Goal: Task Accomplishment & Management: Complete application form

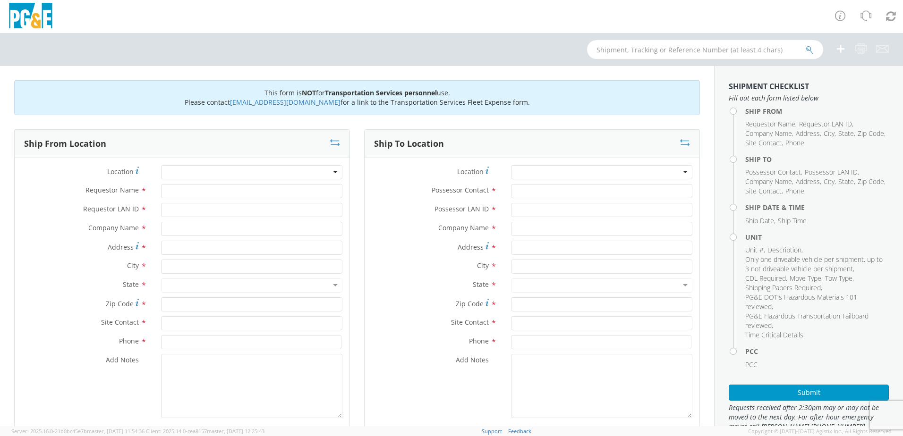
click at [329, 171] on div at bounding box center [251, 172] width 181 height 14
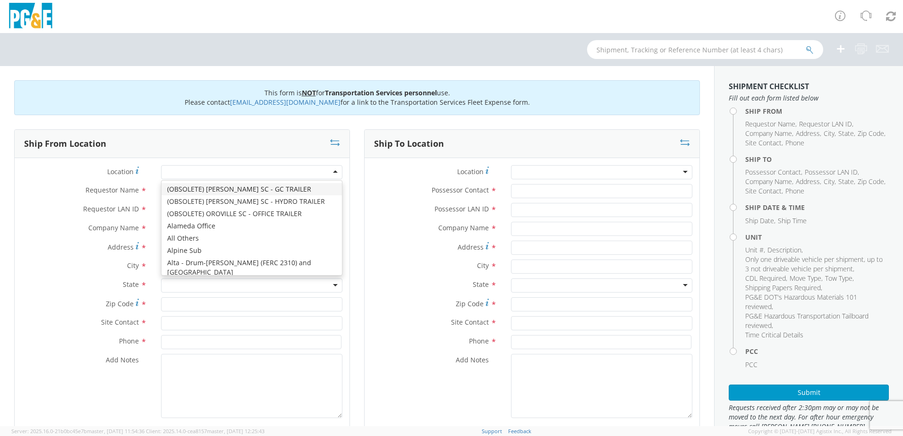
click at [330, 172] on div at bounding box center [251, 172] width 181 height 14
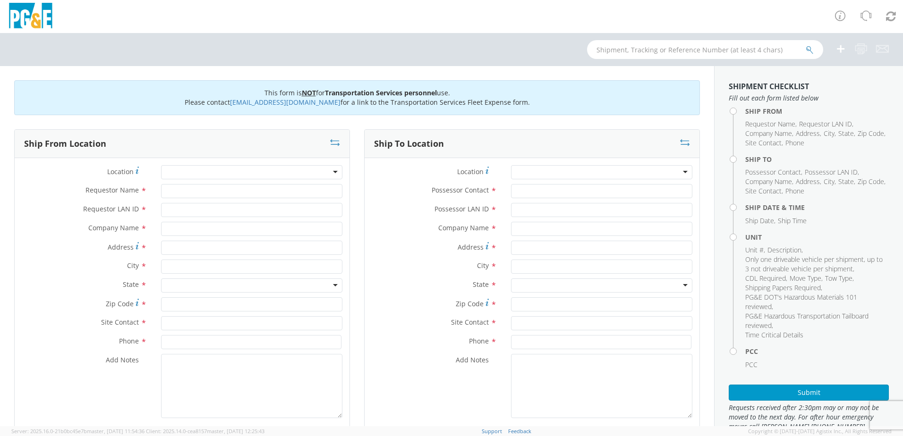
click at [88, 157] on div "Ship From Location" at bounding box center [182, 144] width 335 height 28
click at [189, 170] on div at bounding box center [251, 172] width 181 height 14
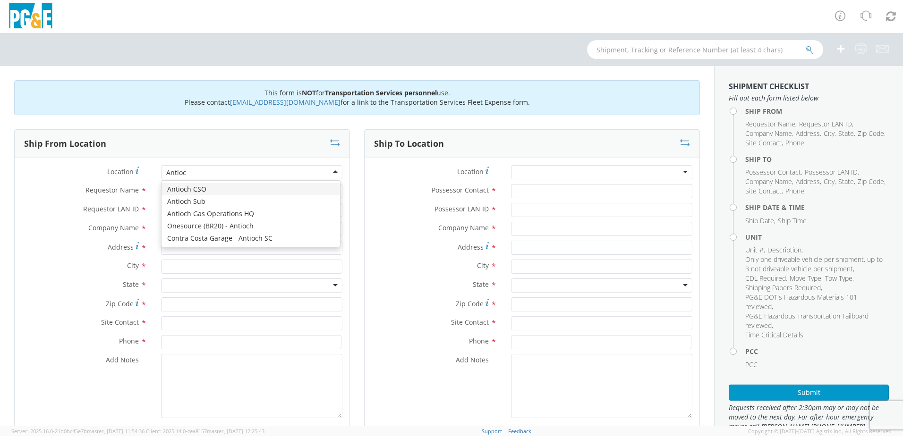
type input "Antioch"
type input "PG&E"
type input "[STREET_ADDRESS]"
type input "Antioch"
type input "94509"
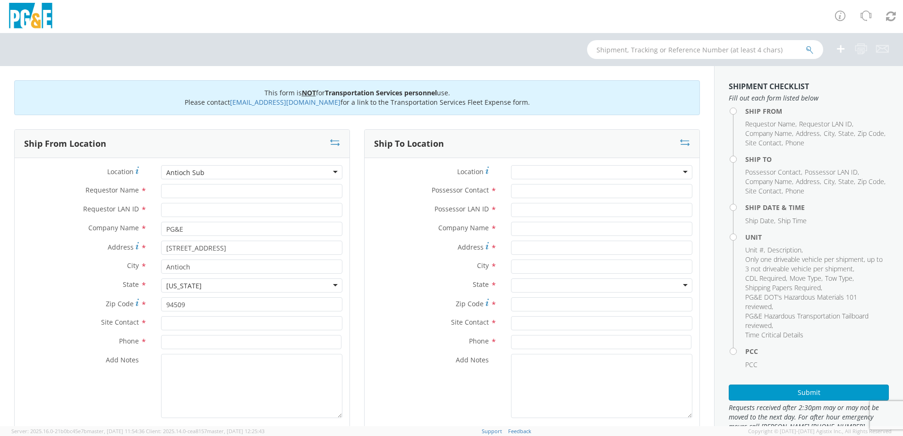
click at [334, 175] on div "Antioch Sub" at bounding box center [251, 172] width 181 height 14
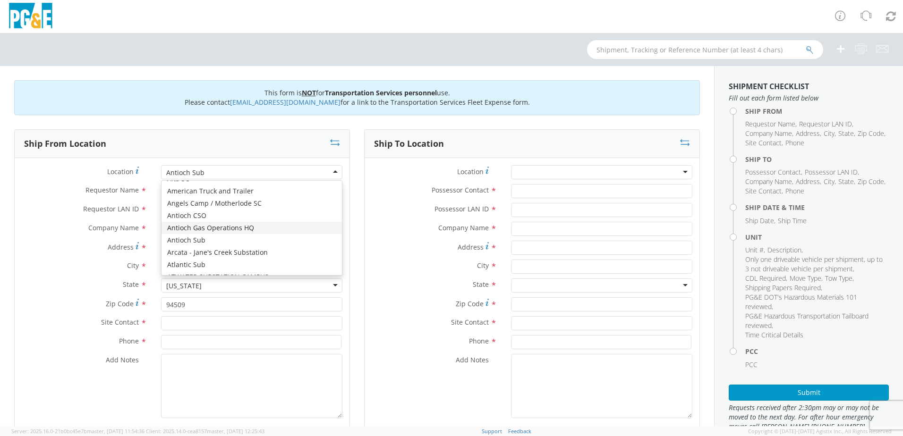
scroll to position [119, 0]
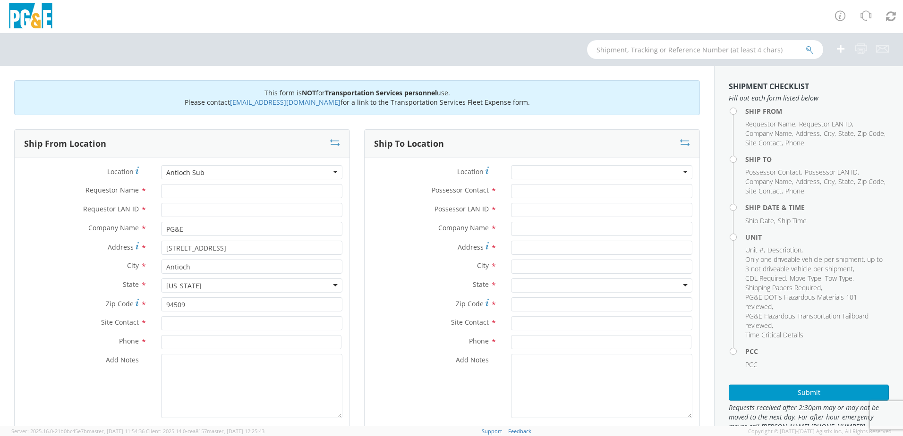
click at [205, 221] on div "Location * [GEOGRAPHIC_DATA] (OBSOLETE) [PERSON_NAME] SC - GC TRAILER (OBSOLETE…" at bounding box center [182, 294] width 335 height 258
click at [331, 167] on div "Antioch Sub" at bounding box center [251, 172] width 181 height 14
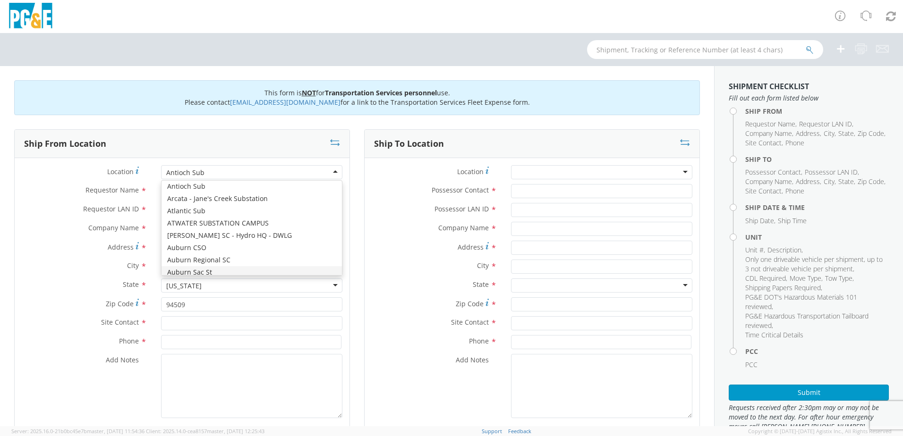
scroll to position [72, 0]
click at [78, 200] on div "Requestor Name *" at bounding box center [182, 193] width 335 height 19
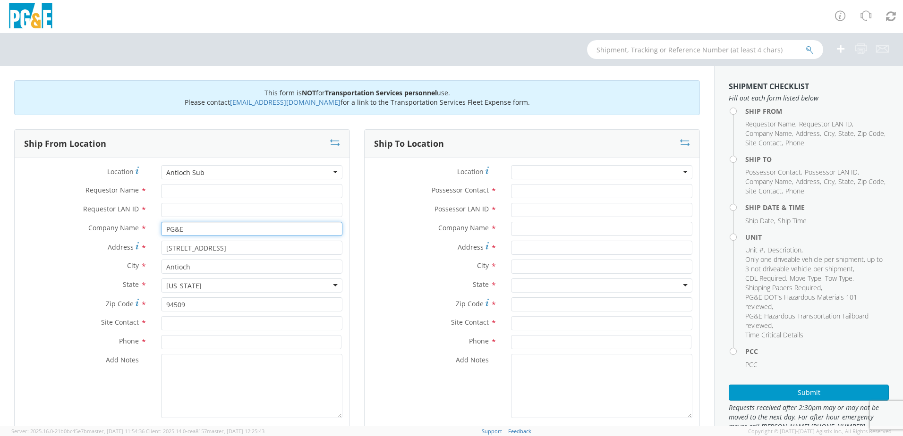
click at [202, 225] on input "PG&E" at bounding box center [251, 229] width 181 height 14
drag, startPoint x: 157, startPoint y: 246, endPoint x: 136, endPoint y: 246, distance: 20.8
click at [136, 246] on div "Address * [STREET_ADDRESS]" at bounding box center [182, 248] width 335 height 14
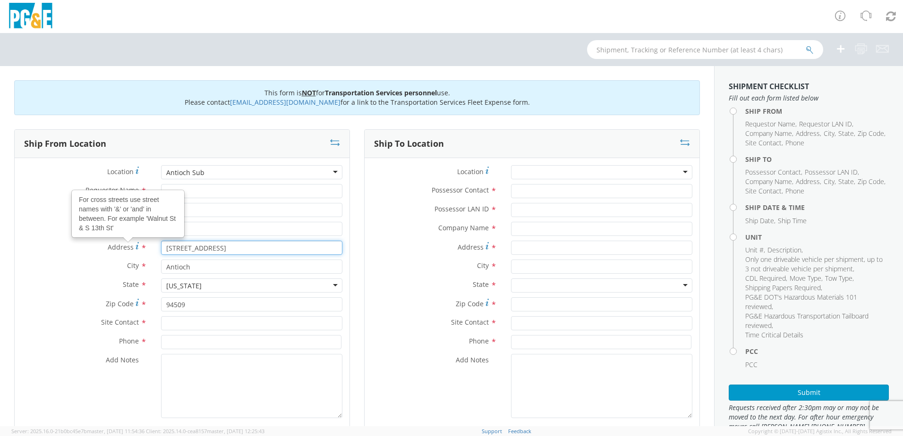
type input "2"
type input "[STREET_ADDRESS]"
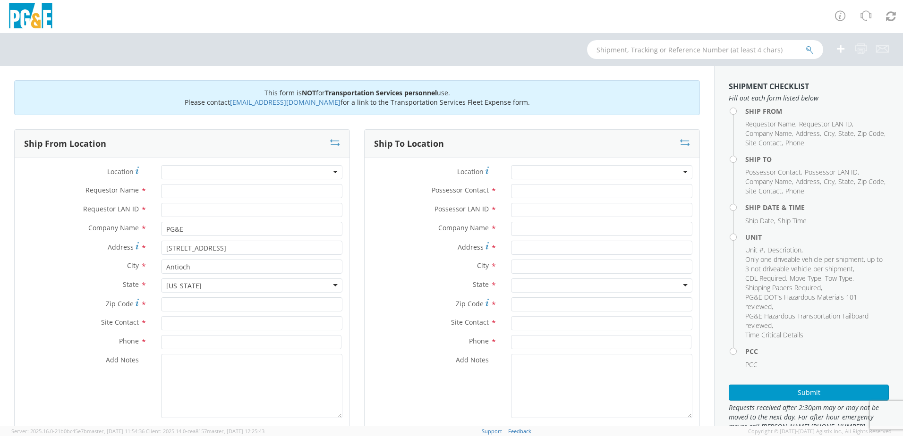
click at [89, 266] on label "City *" at bounding box center [84, 266] width 139 height 12
click at [179, 307] on input "Zip Code *" at bounding box center [251, 305] width 181 height 14
type input "94509"
click at [190, 322] on input "text" at bounding box center [251, 323] width 181 height 14
type input "[PERSON_NAME]"
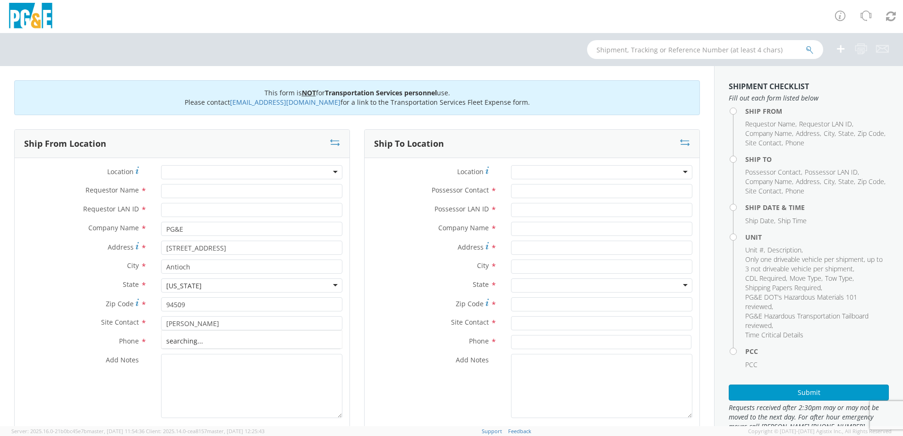
click at [33, 354] on div "Phone *" at bounding box center [182, 344] width 335 height 19
click at [176, 342] on input at bounding box center [251, 342] width 180 height 14
type input "[PHONE_NUMBER]"
click at [180, 378] on textarea "Add Notes *" at bounding box center [251, 386] width 181 height 64
click at [178, 365] on textarea "Add Notes *" at bounding box center [251, 386] width 181 height 64
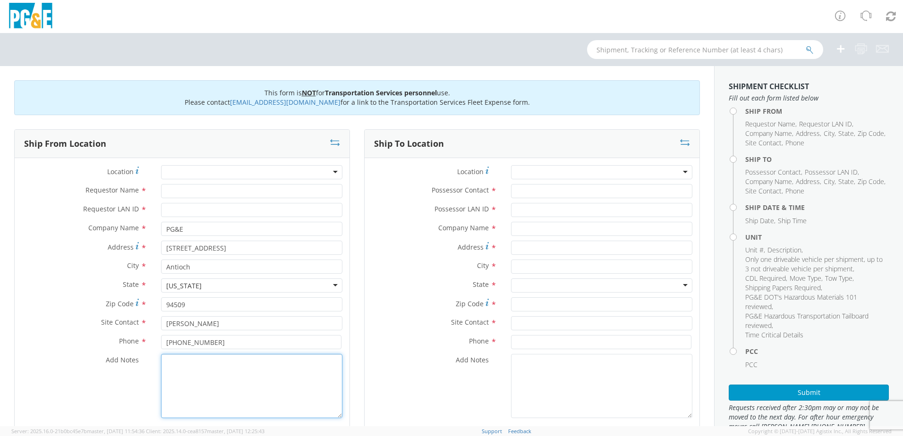
paste textarea "Please use EPPLR Towing *Pick up at 7am"
click at [244, 365] on textarea "Please use EPPLR Towing *Pick up at 7am" at bounding box center [251, 386] width 181 height 64
type textarea "Please use EPPLR Towing *Pick up at 7am"
click at [164, 193] on input "Requestor Name *" at bounding box center [251, 191] width 181 height 14
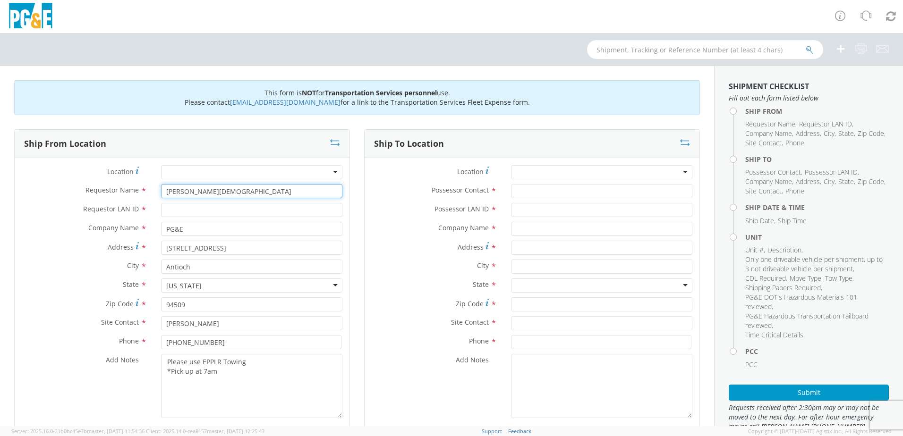
type input "[PERSON_NAME][DEMOGRAPHIC_DATA]"
click at [182, 209] on input "Requestor LAN ID *" at bounding box center [251, 210] width 181 height 14
type input "R5TE"
click at [380, 236] on div "Company Name *" at bounding box center [532, 231] width 335 height 19
click at [525, 190] on input "Possessor Contact *" at bounding box center [601, 191] width 181 height 14
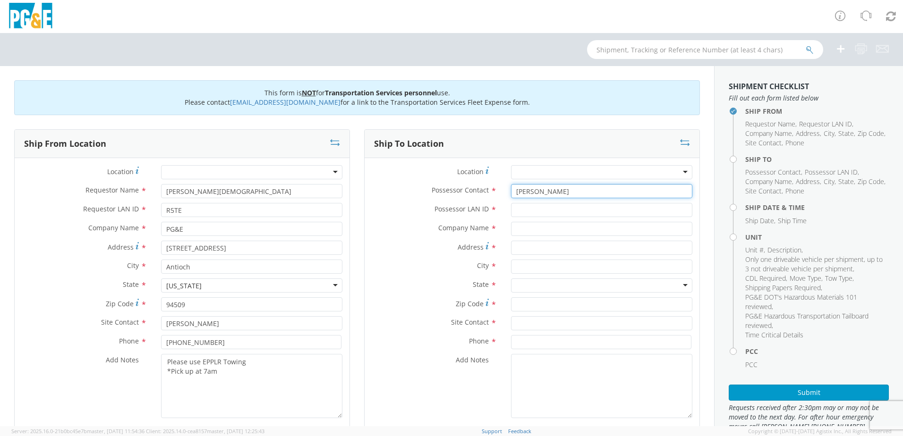
type input "[PERSON_NAME]"
drag, startPoint x: 530, startPoint y: 212, endPoint x: 521, endPoint y: 196, distance: 18.0
click at [527, 206] on input "Possessor LAN ID *" at bounding box center [601, 210] width 181 height 14
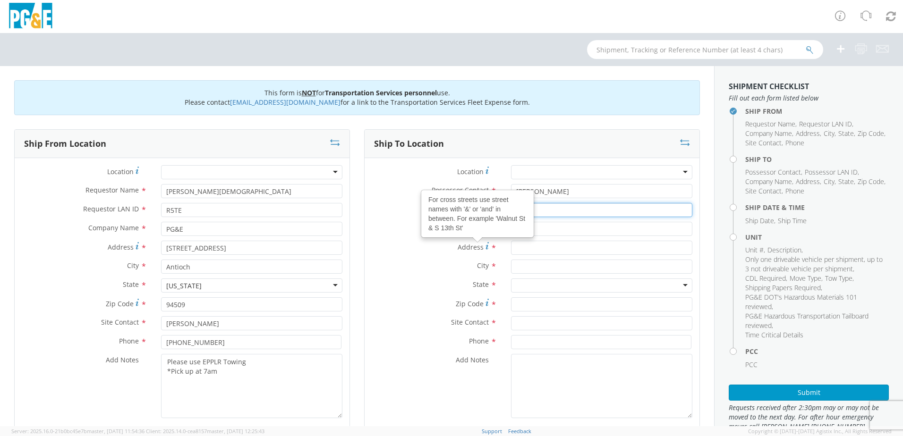
type input "B1HQ"
click at [553, 240] on div "Company Name *" at bounding box center [532, 231] width 335 height 19
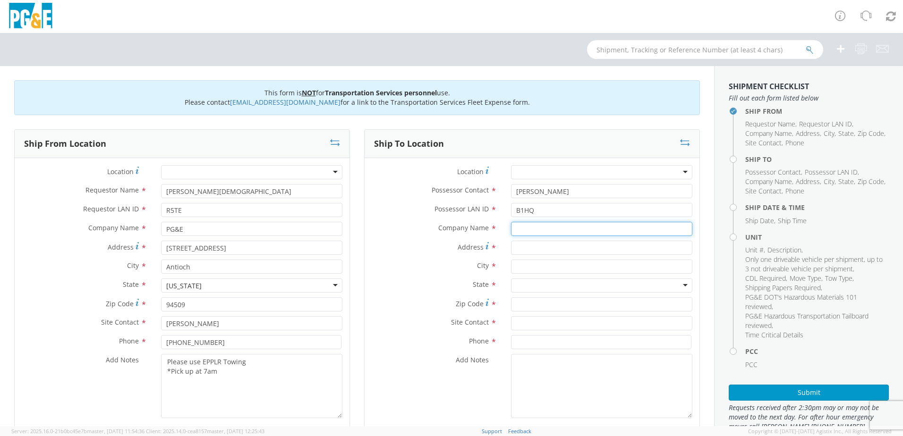
click at [550, 228] on input "text" at bounding box center [601, 229] width 181 height 14
type input "PG&E"
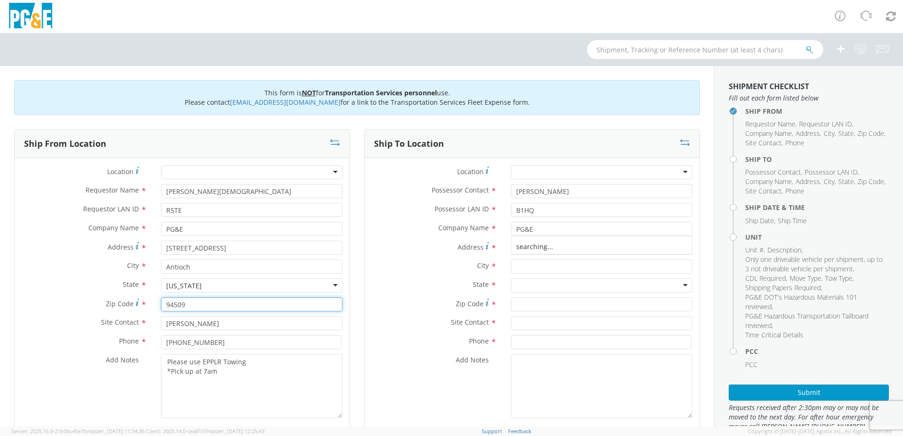
click at [319, 301] on input "94509" at bounding box center [251, 305] width 181 height 14
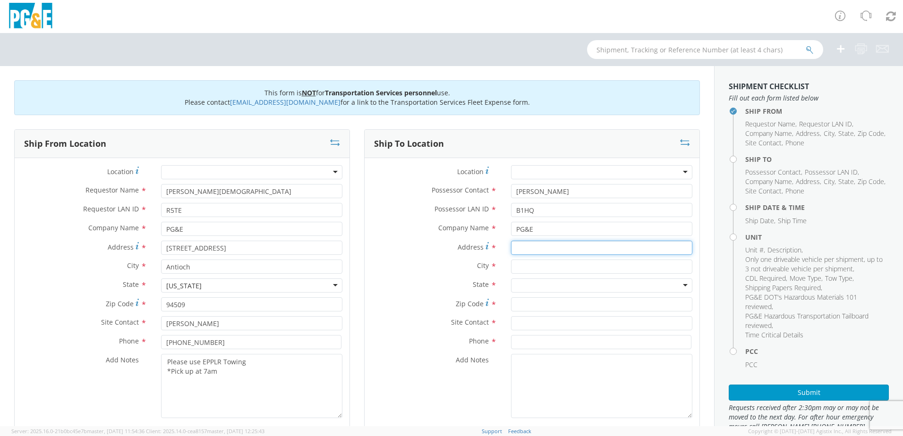
click at [528, 248] on input "Address *" at bounding box center [601, 248] width 181 height 14
type input "1950 Del Mar Dr"
click at [523, 274] on div "City *" at bounding box center [532, 269] width 335 height 19
click at [532, 266] on input "text" at bounding box center [601, 267] width 181 height 14
type input "San [PERSON_NAME]"
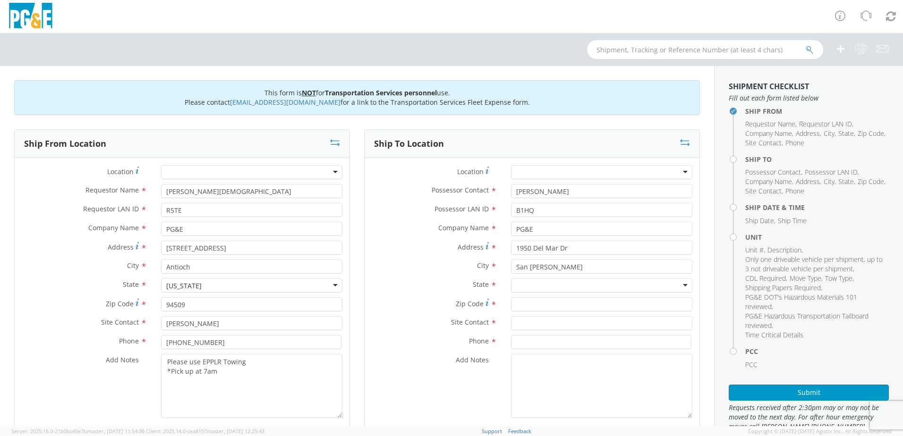
click at [443, 287] on label "State *" at bounding box center [434, 285] width 139 height 12
click at [530, 282] on div at bounding box center [601, 286] width 181 height 14
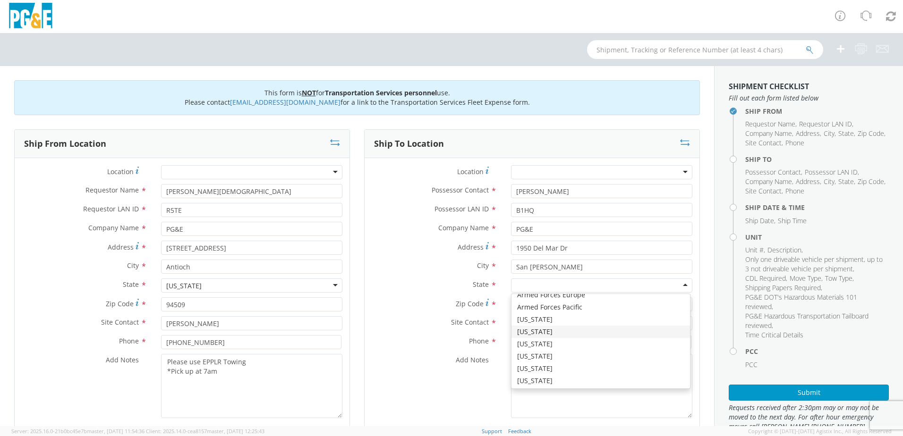
scroll to position [47, 0]
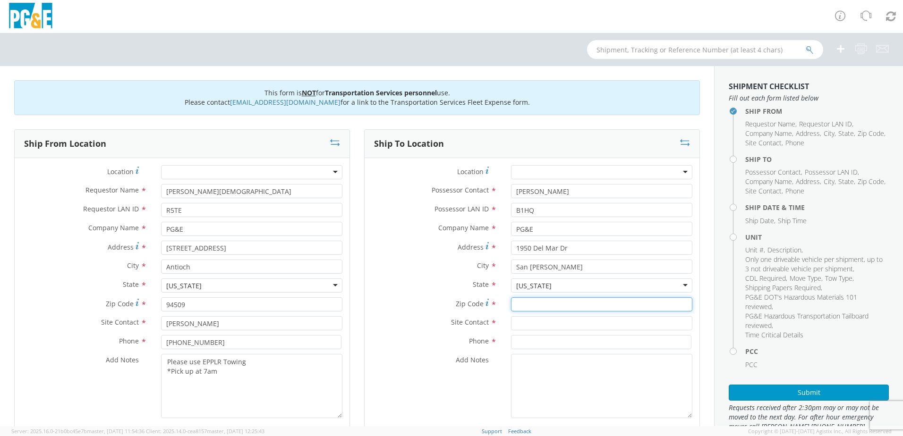
click at [536, 302] on input "Zip Code *" at bounding box center [601, 305] width 181 height 14
type input "94583"
click at [369, 333] on div "Site Contact *" at bounding box center [532, 325] width 335 height 19
click at [533, 323] on input "text" at bounding box center [601, 323] width 181 height 14
type input "[PERSON_NAME]"
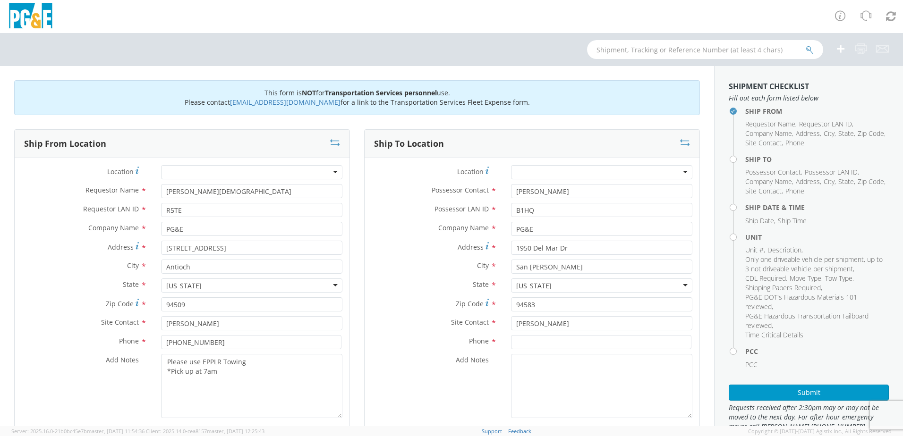
click at [429, 317] on label "Site Contact *" at bounding box center [434, 322] width 139 height 12
click at [537, 338] on input at bounding box center [601, 342] width 180 height 14
type input "[PHONE_NUMBER]"
click at [448, 311] on div "Zip Code * 94583" at bounding box center [532, 305] width 335 height 14
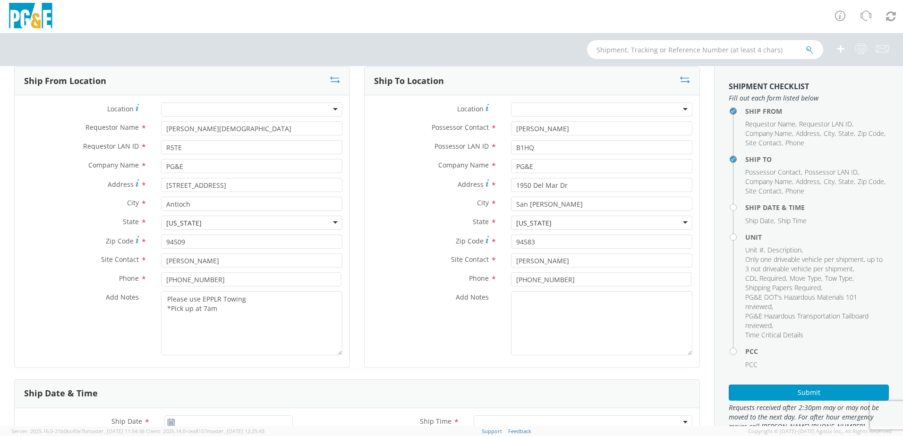
scroll to position [142, 0]
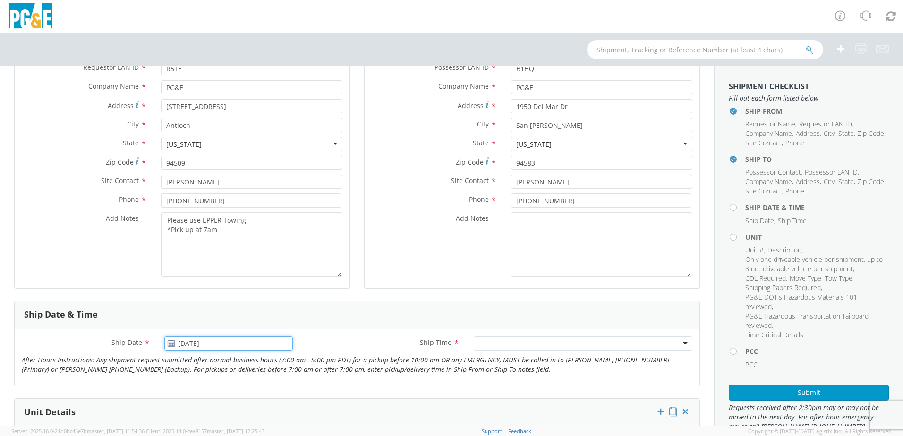
click at [186, 345] on input "[DATE]" at bounding box center [228, 344] width 128 height 14
click at [196, 299] on td "18" at bounding box center [193, 298] width 20 height 14
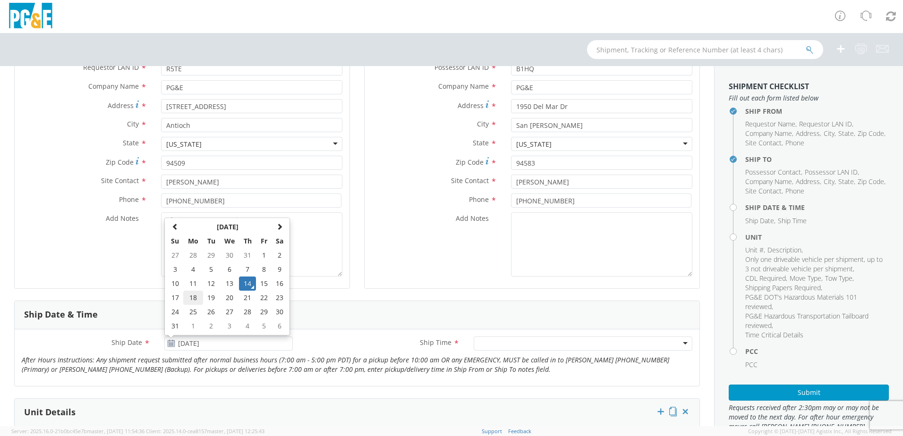
type input "[DATE]"
click at [130, 298] on div "Ship From Location Location * (OBSOLETE) [GEOGRAPHIC_DATA] SC - GC TRAILER (OBS…" at bounding box center [182, 144] width 336 height 313
click at [496, 340] on div at bounding box center [583, 344] width 219 height 14
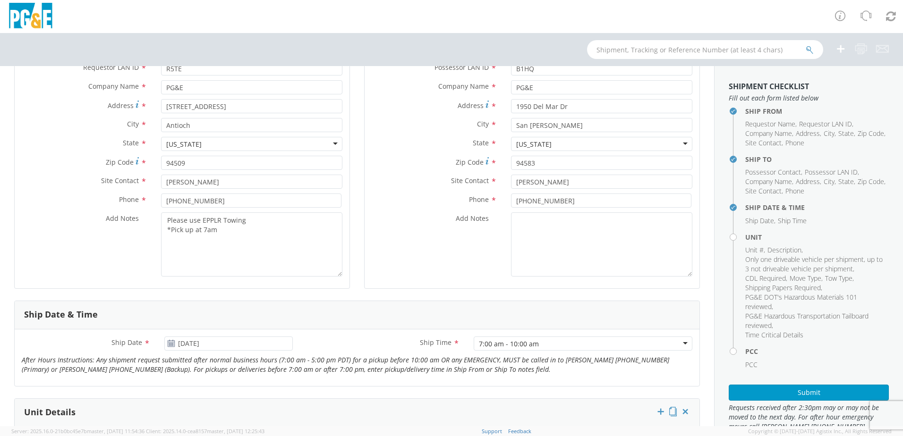
click at [381, 323] on div "Ship Date & Time" at bounding box center [357, 315] width 685 height 28
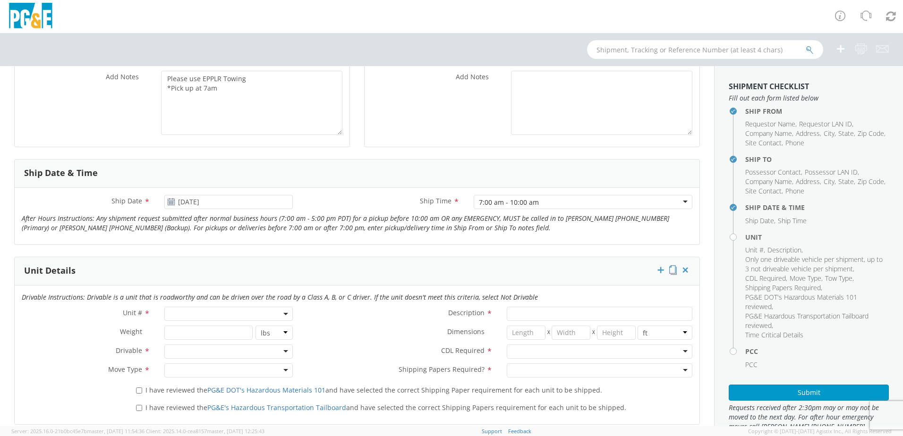
scroll to position [331, 0]
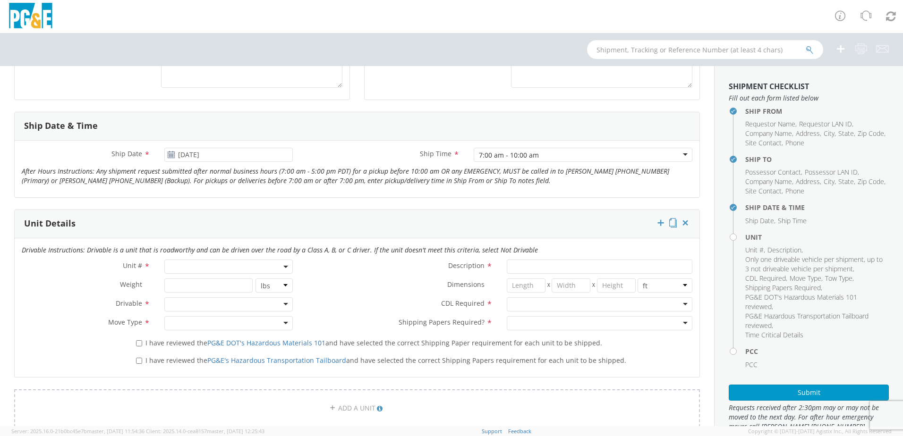
click at [251, 267] on span at bounding box center [228, 267] width 128 height 14
click at [229, 280] on input "search" at bounding box center [228, 282] width 122 height 14
type input "1"
select select "Other"
select select "? undefined:undefined ?"
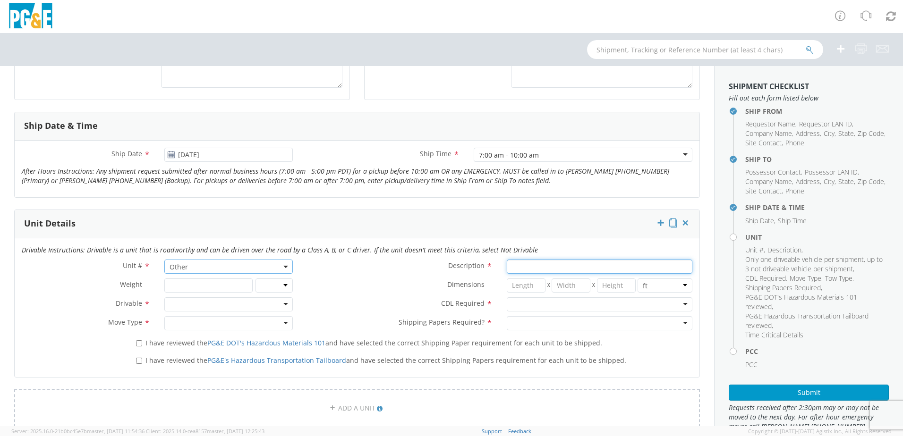
click at [572, 261] on input "Description *" at bounding box center [600, 267] width 186 height 14
paste input "B38624"
type input "B38624"
click at [380, 271] on label "Description *" at bounding box center [400, 266] width 200 height 12
click at [507, 271] on input "B38624" at bounding box center [600, 267] width 186 height 14
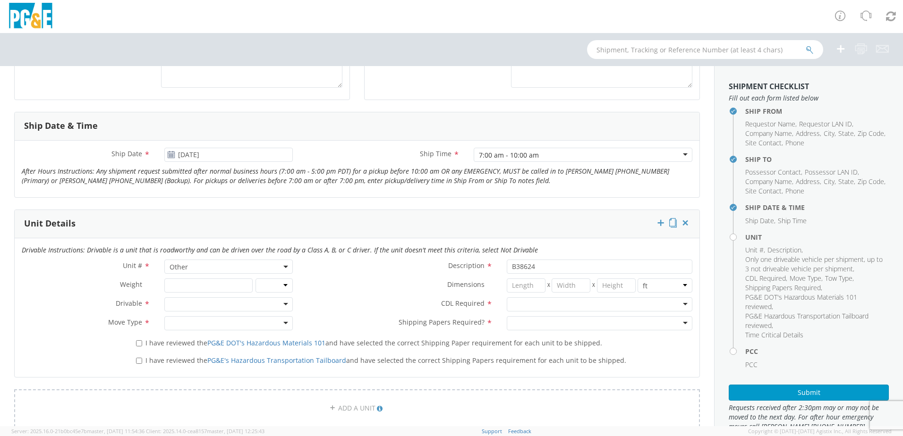
click at [282, 306] on div at bounding box center [228, 305] width 128 height 14
click at [280, 325] on div at bounding box center [228, 323] width 128 height 14
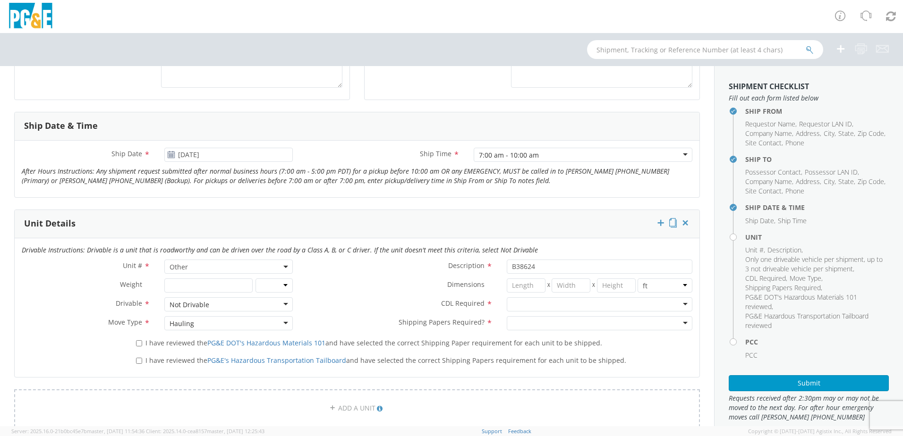
click at [342, 307] on label "CDL Required *" at bounding box center [400, 304] width 200 height 12
click at [515, 305] on div at bounding box center [600, 305] width 186 height 14
click at [519, 325] on div at bounding box center [600, 323] width 186 height 14
click at [358, 307] on label "CDL Required *" at bounding box center [400, 304] width 200 height 12
click at [376, 306] on label "CDL Required *" at bounding box center [400, 304] width 200 height 12
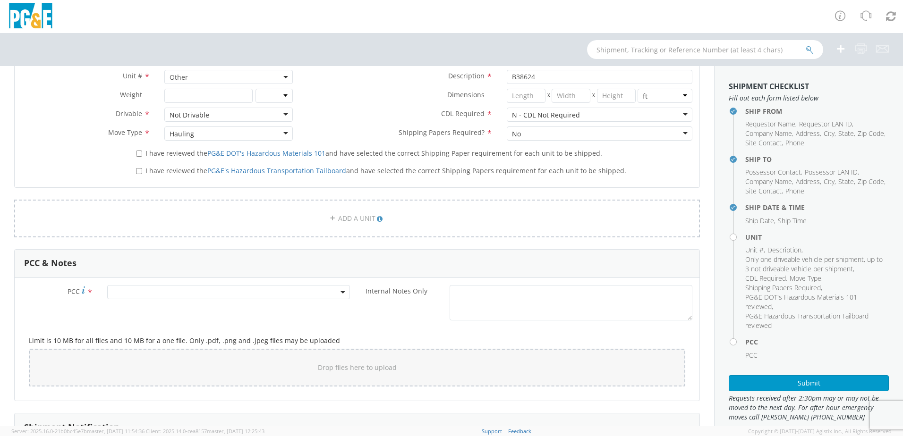
scroll to position [567, 0]
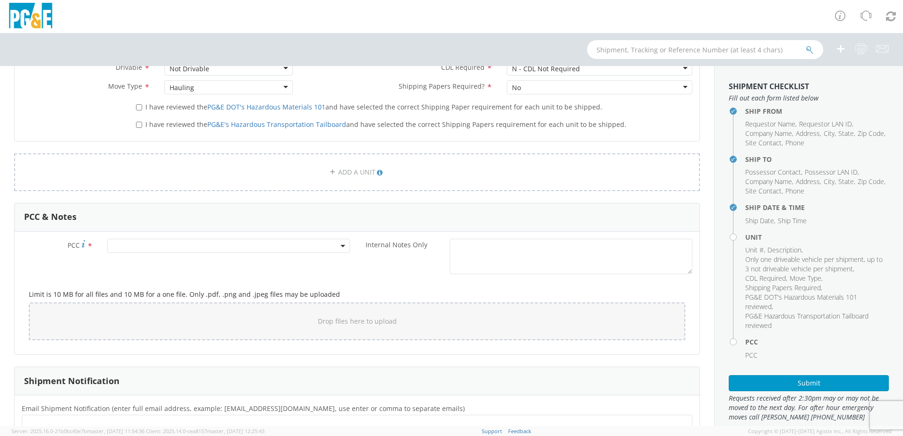
click at [190, 245] on span at bounding box center [228, 246] width 243 height 14
click at [180, 260] on input "number" at bounding box center [227, 262] width 235 height 14
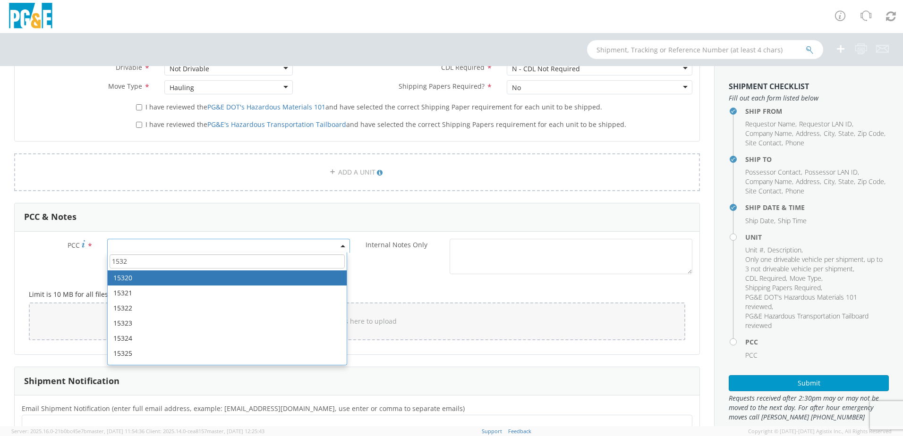
type input "1532"
select select "15320"
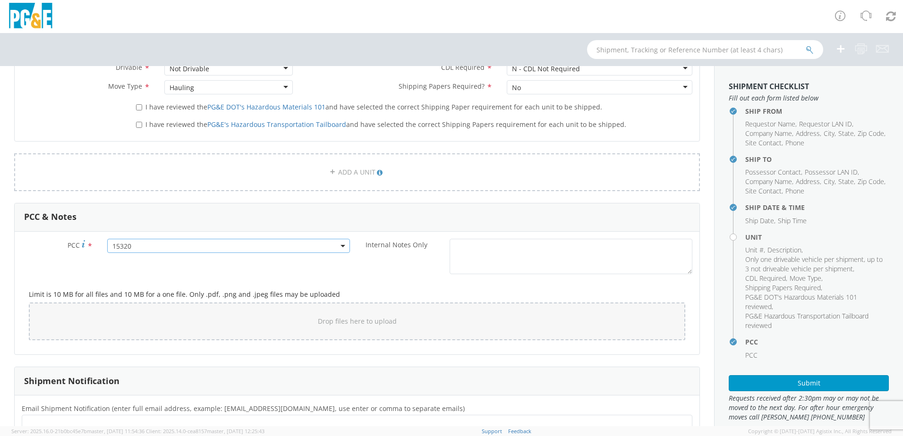
click at [78, 268] on div "PCC * 15320 15320 Internal Notes Only *" at bounding box center [357, 259] width 685 height 40
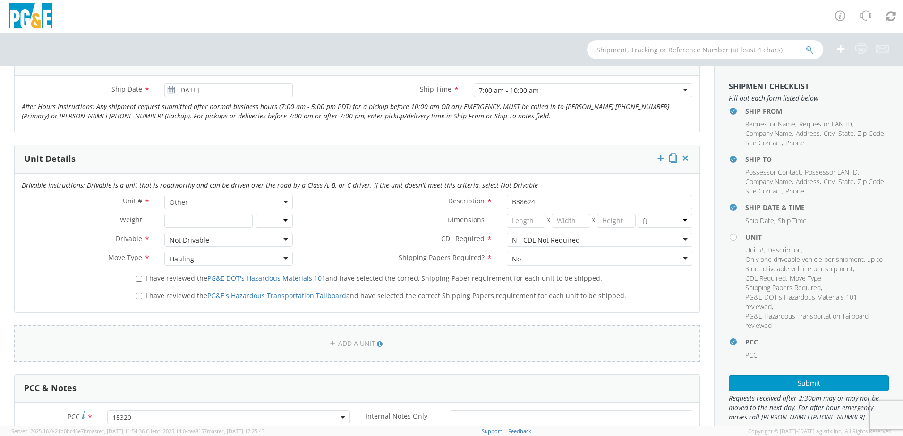
scroll to position [366, 0]
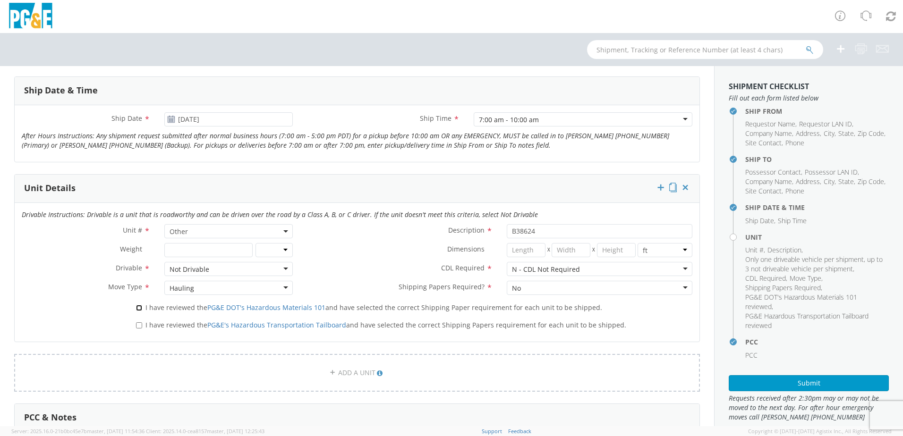
click at [137, 310] on input "I have reviewed the PG&E DOT's Hazardous Materials 101 and have selected the co…" at bounding box center [139, 308] width 6 height 6
checkbox input "true"
click at [139, 324] on input "I have reviewed the PG&E's Hazardous Transportation Tailboard and have selected…" at bounding box center [139, 326] width 6 height 6
checkbox input "true"
click at [93, 306] on div "I have reviewed the PG&E DOT's Hazardous Materials 101 and have selected the co…" at bounding box center [357, 317] width 685 height 35
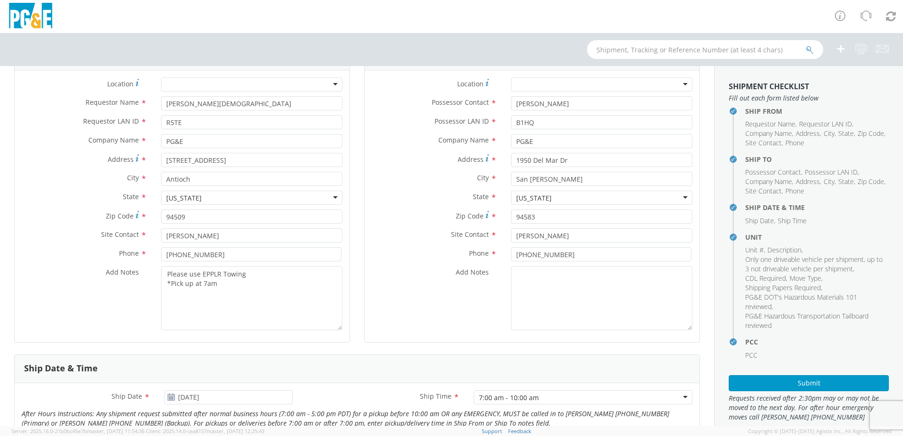
scroll to position [0, 0]
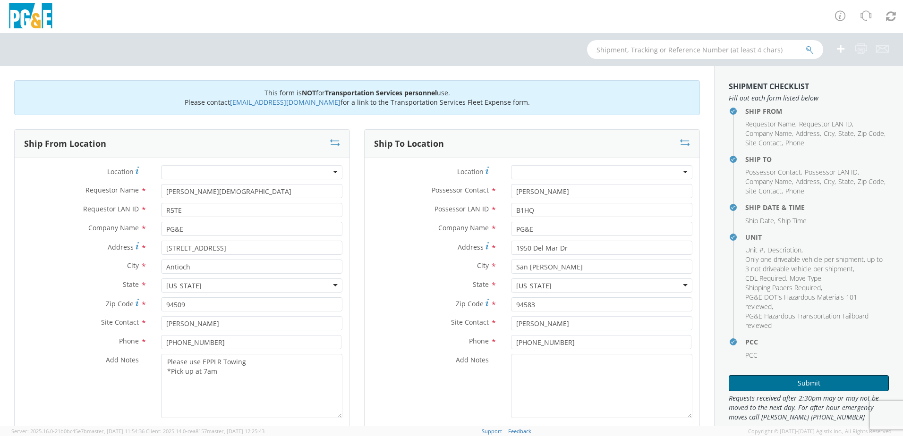
drag, startPoint x: 745, startPoint y: 382, endPoint x: 724, endPoint y: 376, distance: 22.0
click at [745, 381] on button "Submit" at bounding box center [809, 383] width 160 height 16
